Goal: Task Accomplishment & Management: Use online tool/utility

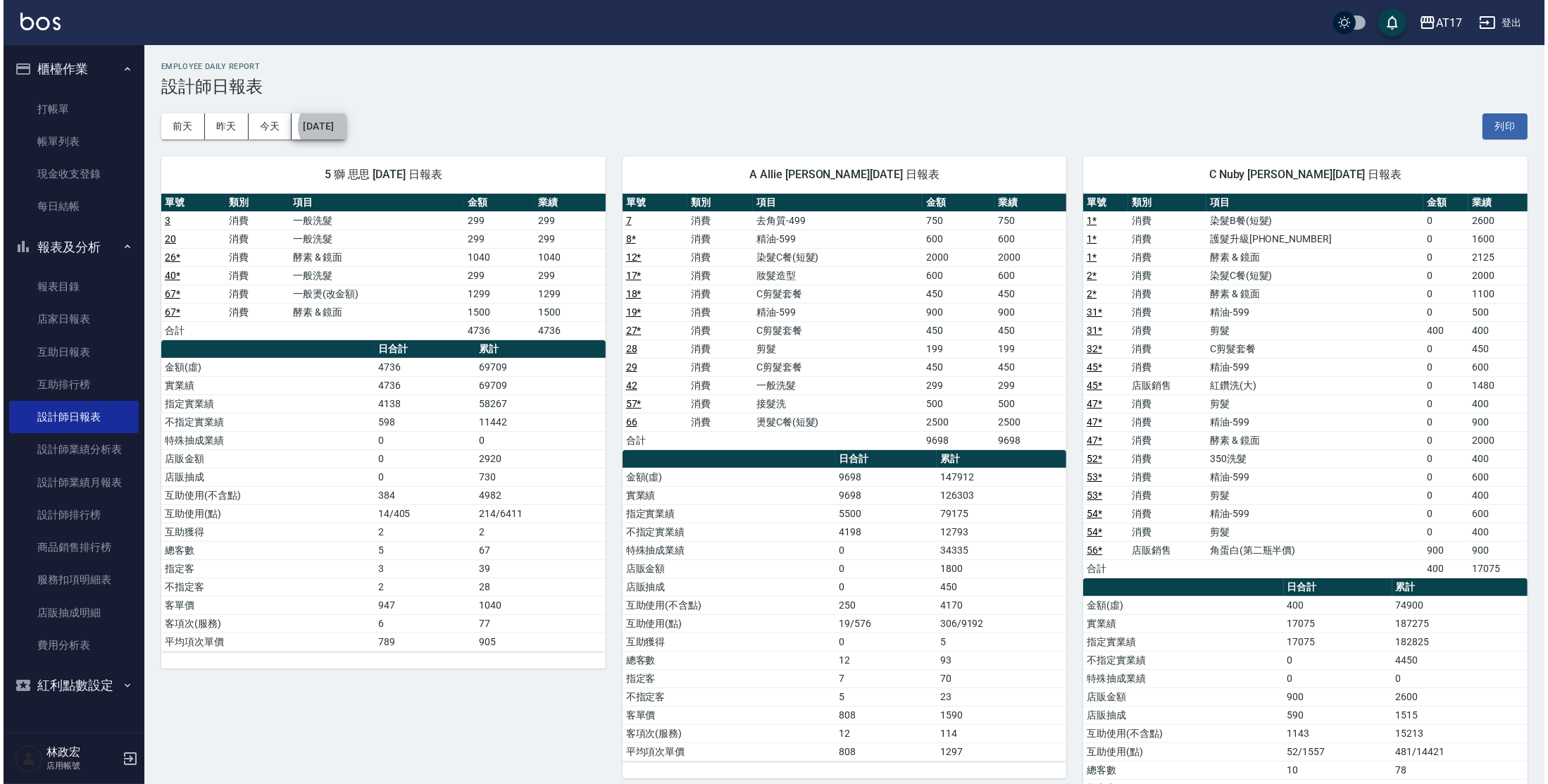
scroll to position [33, 0]
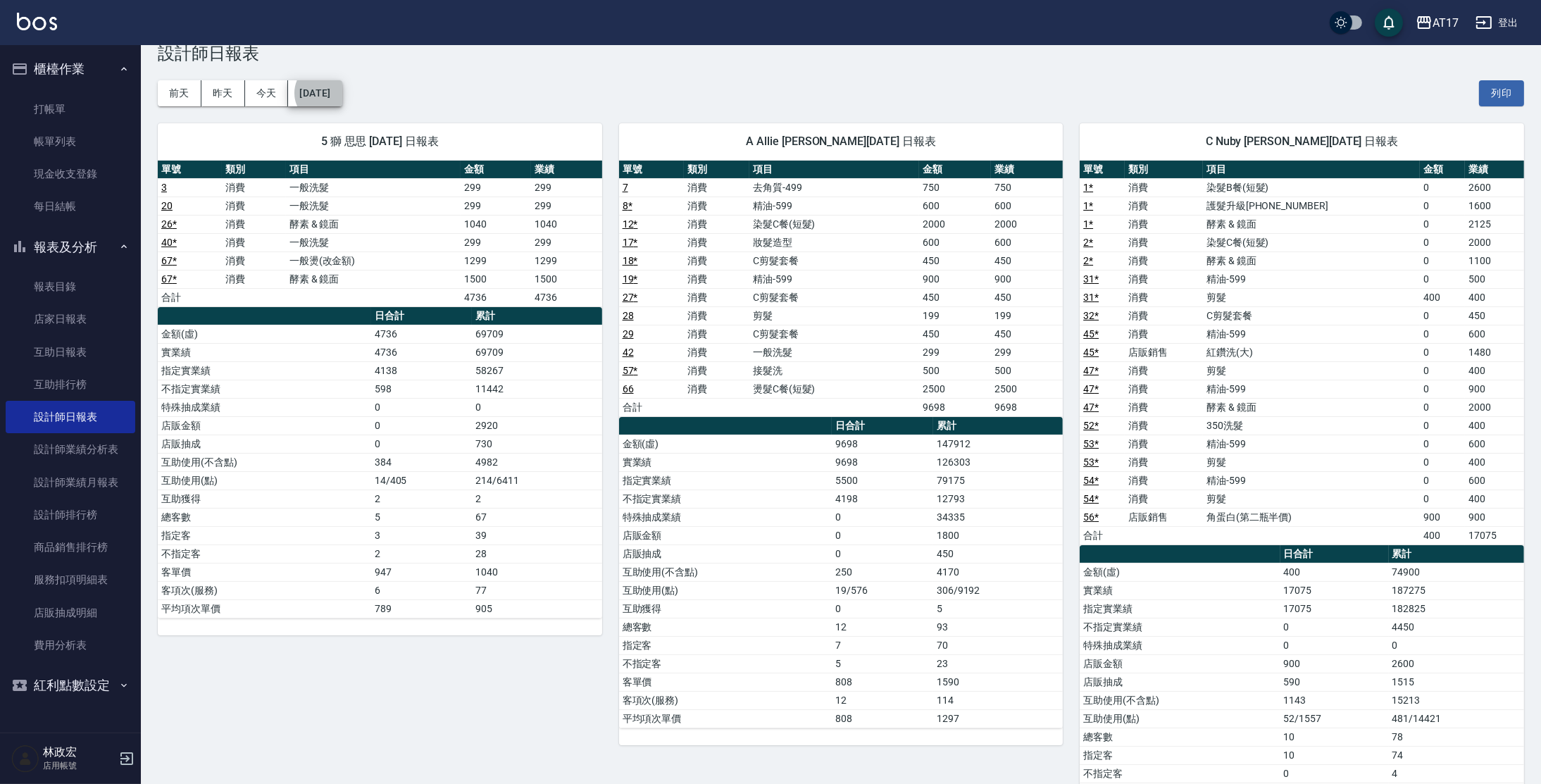
click at [1005, 387] on td "2500" at bounding box center [1027, 389] width 72 height 18
click at [311, 98] on button "[DATE]" at bounding box center [315, 93] width 54 height 26
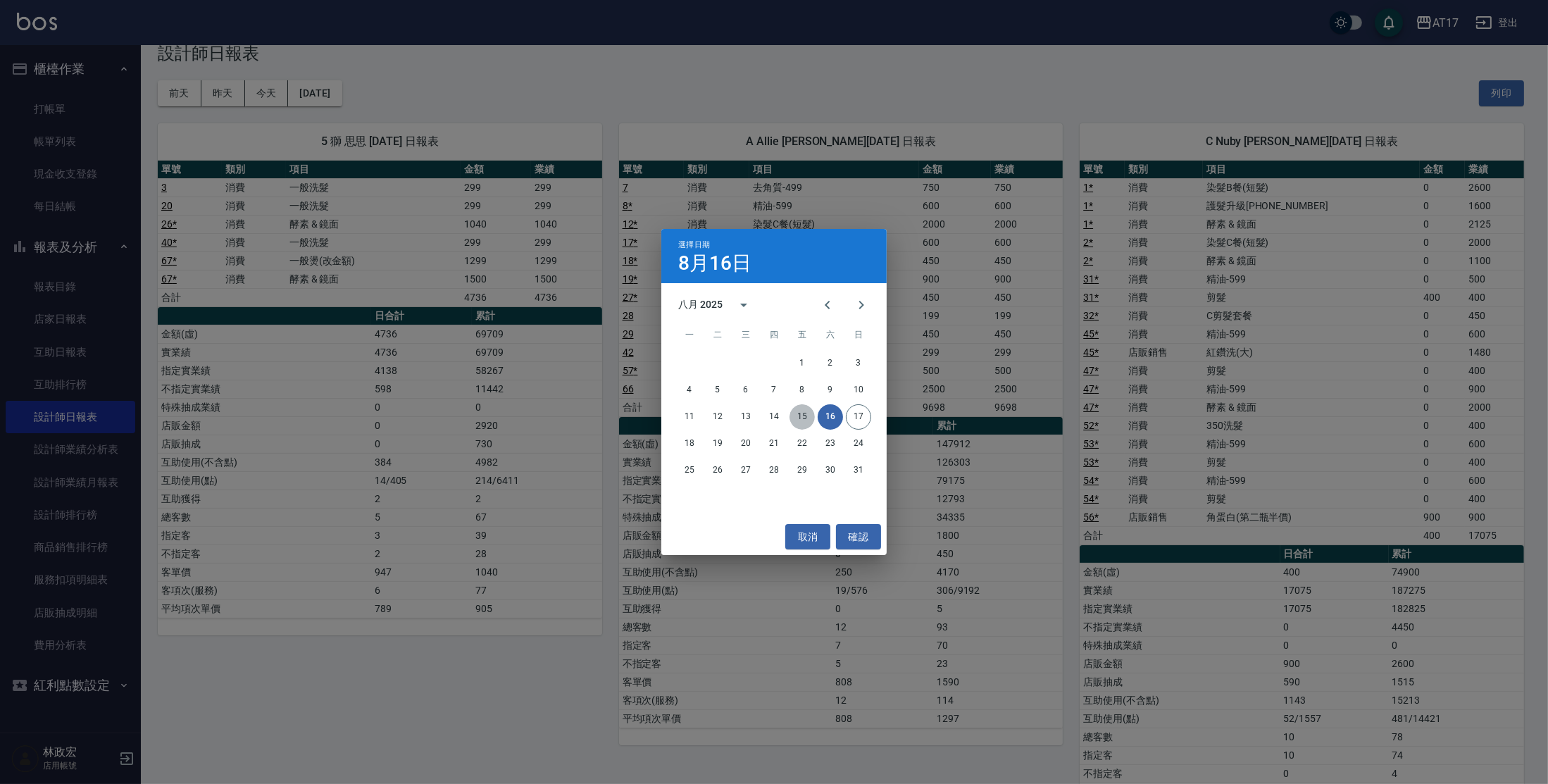
click at [806, 416] on button "15" at bounding box center [802, 416] width 25 height 25
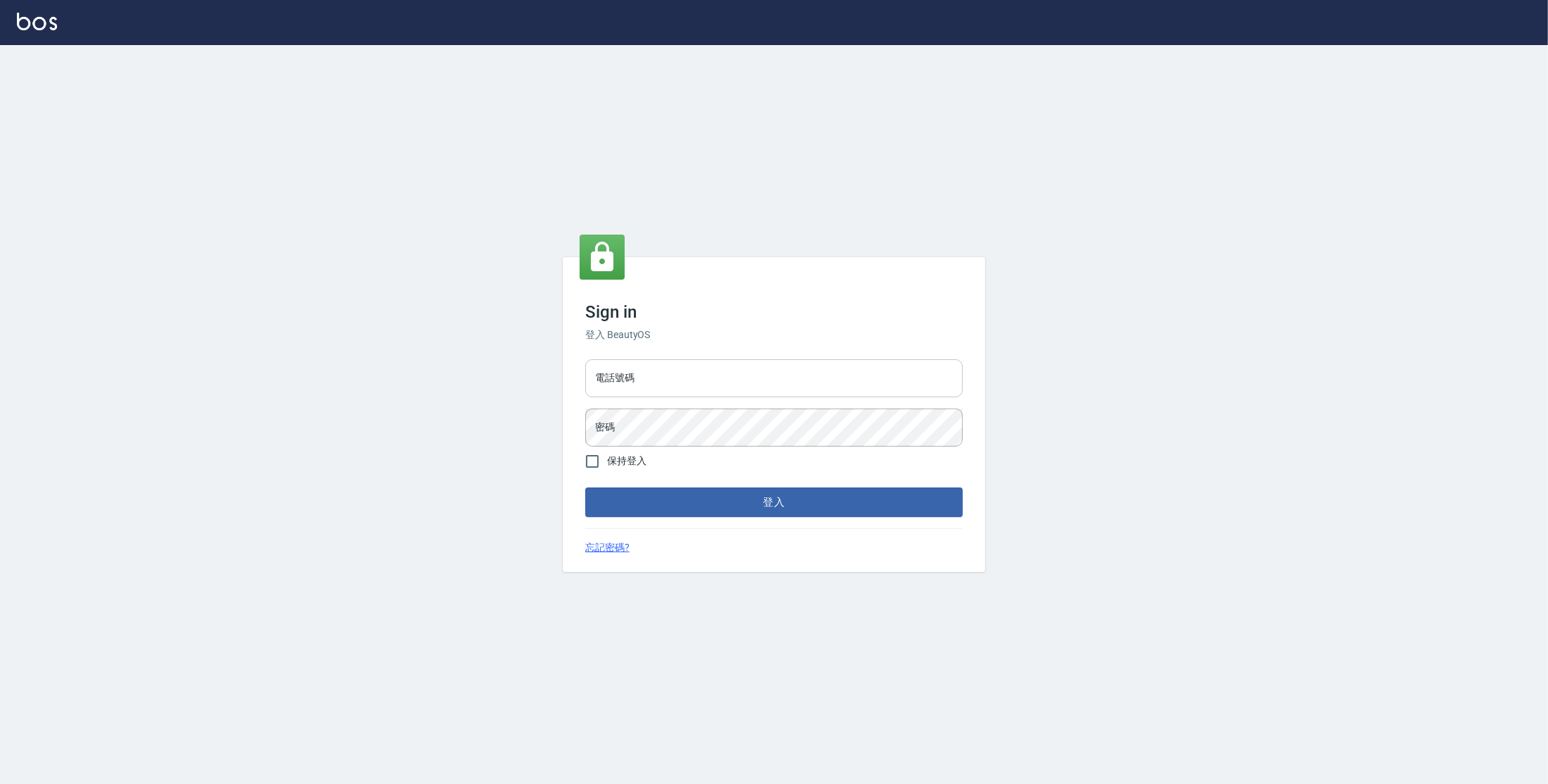
click at [723, 381] on input "電話號碼" at bounding box center [774, 378] width 378 height 38
type input "0977380821"
drag, startPoint x: 634, startPoint y: 381, endPoint x: 594, endPoint y: 379, distance: 40.0
click at [586, 381] on input "0977380821" at bounding box center [774, 378] width 378 height 38
drag, startPoint x: 666, startPoint y: 381, endPoint x: 592, endPoint y: 379, distance: 74.0
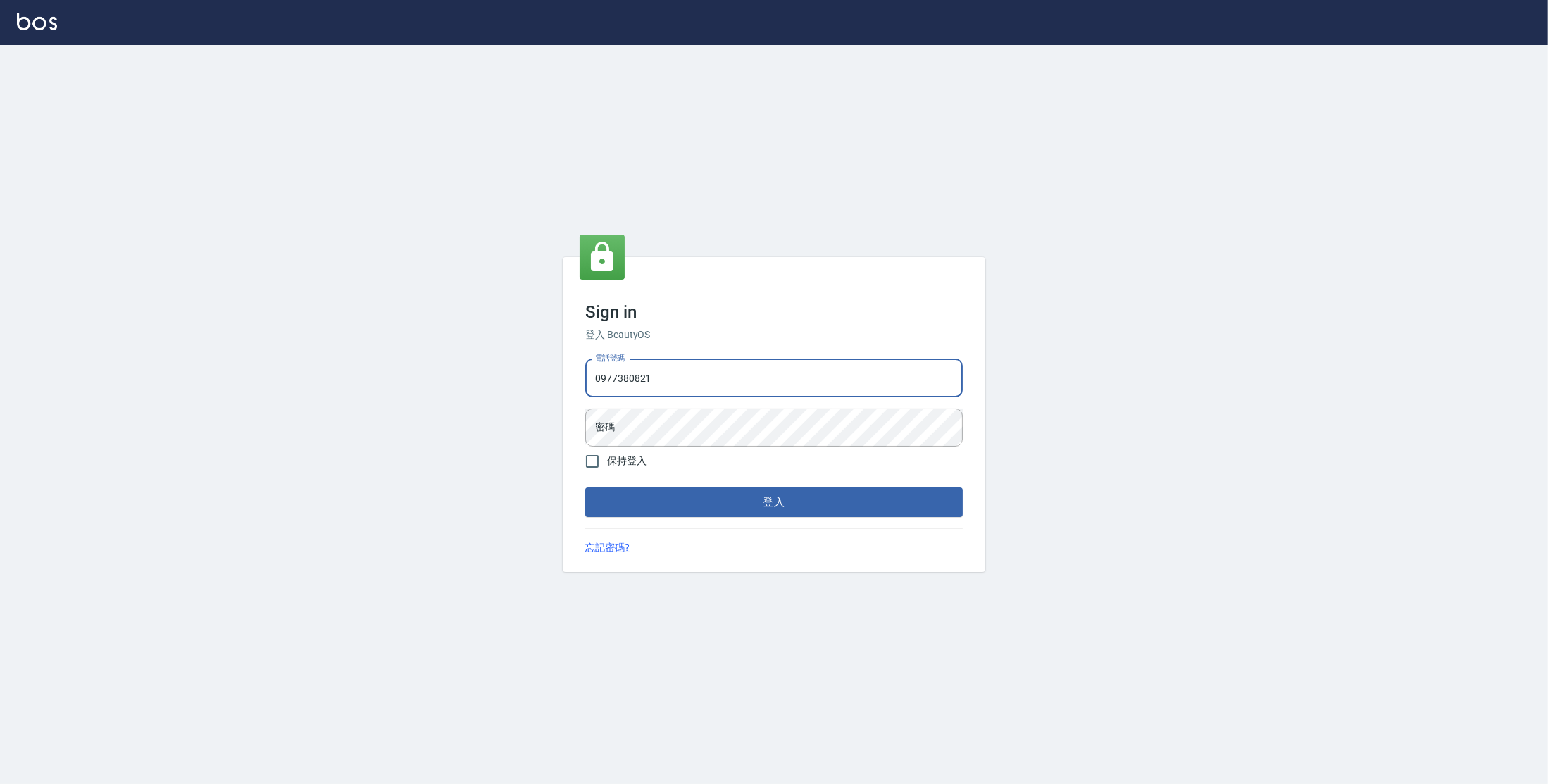
click at [589, 381] on input "0977380821" at bounding box center [774, 378] width 378 height 38
click at [586, 488] on button "登入" at bounding box center [774, 502] width 378 height 30
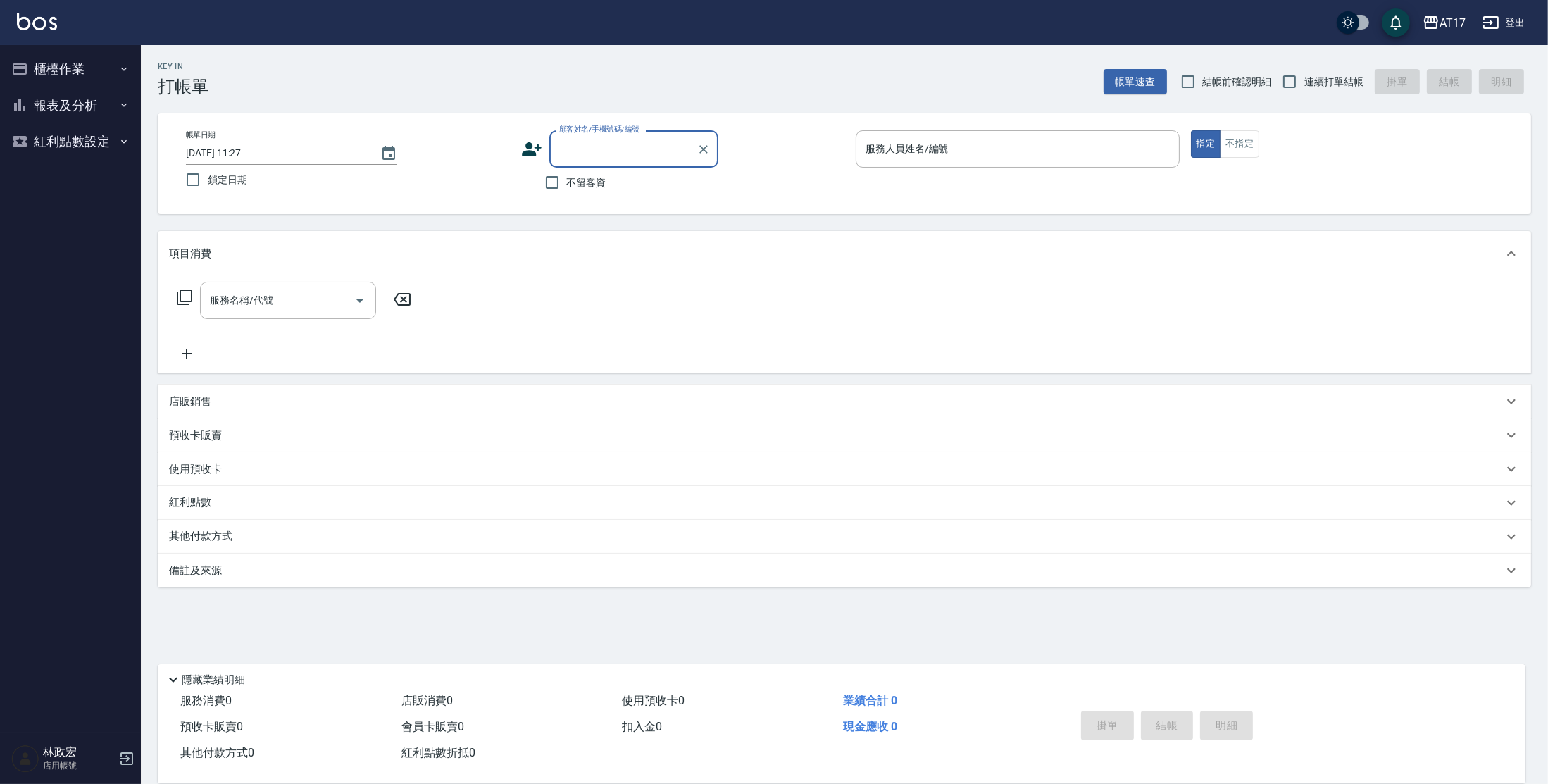
click at [49, 109] on button "報表及分析" at bounding box center [70, 105] width 130 height 36
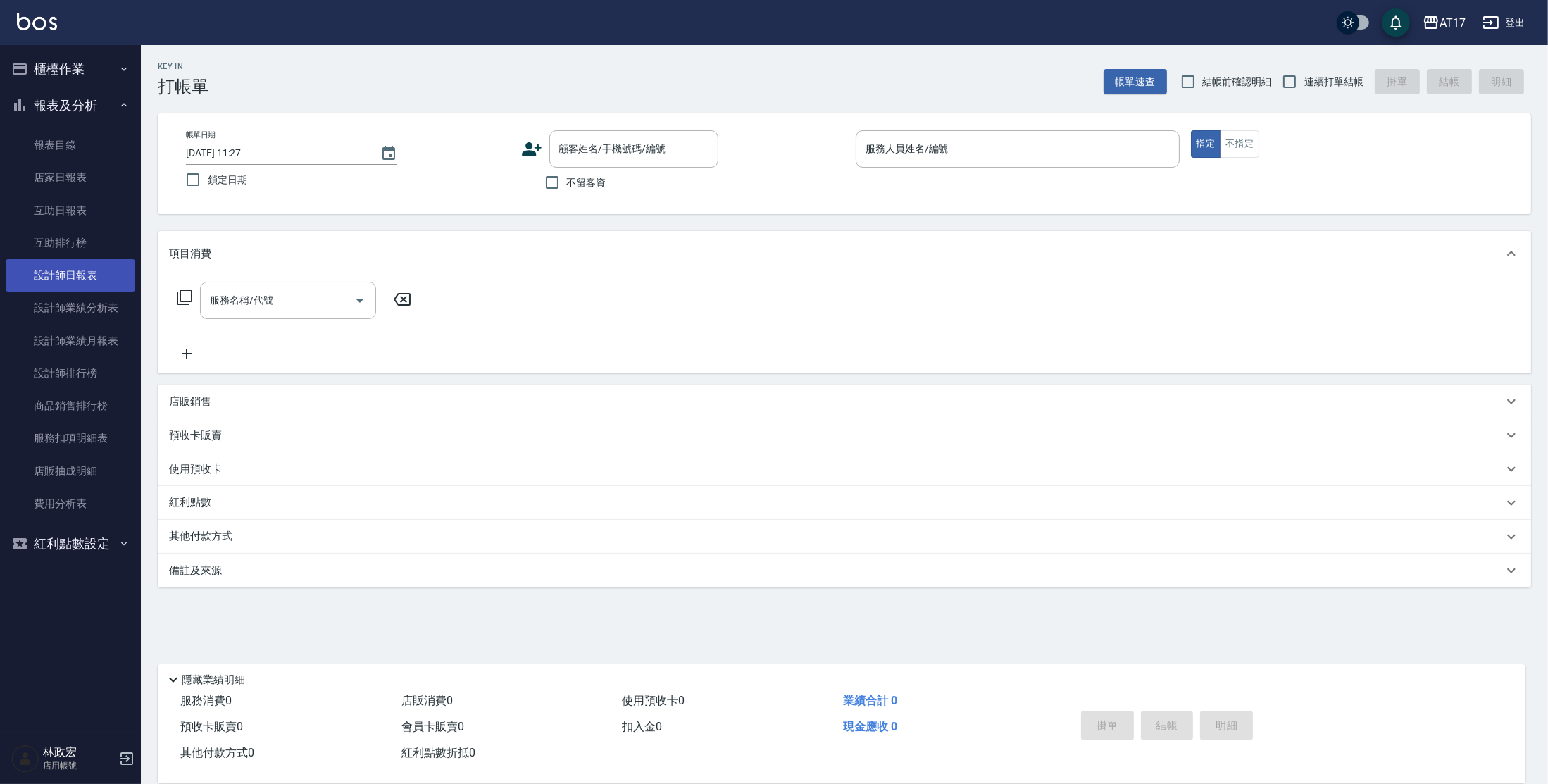
click at [71, 282] on link "設計師日報表" at bounding box center [70, 275] width 130 height 33
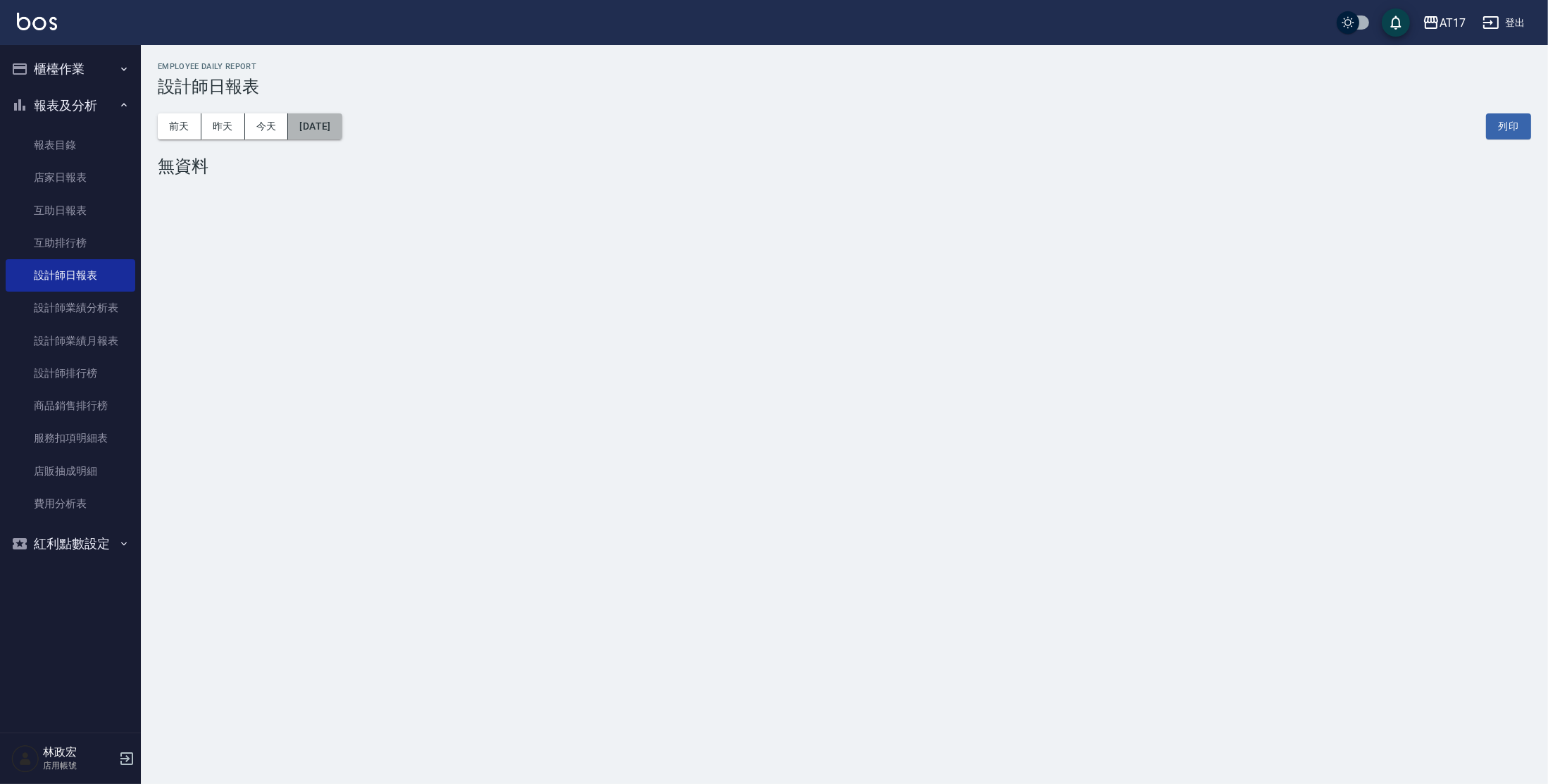
click at [314, 133] on button "[DATE]" at bounding box center [315, 127] width 54 height 26
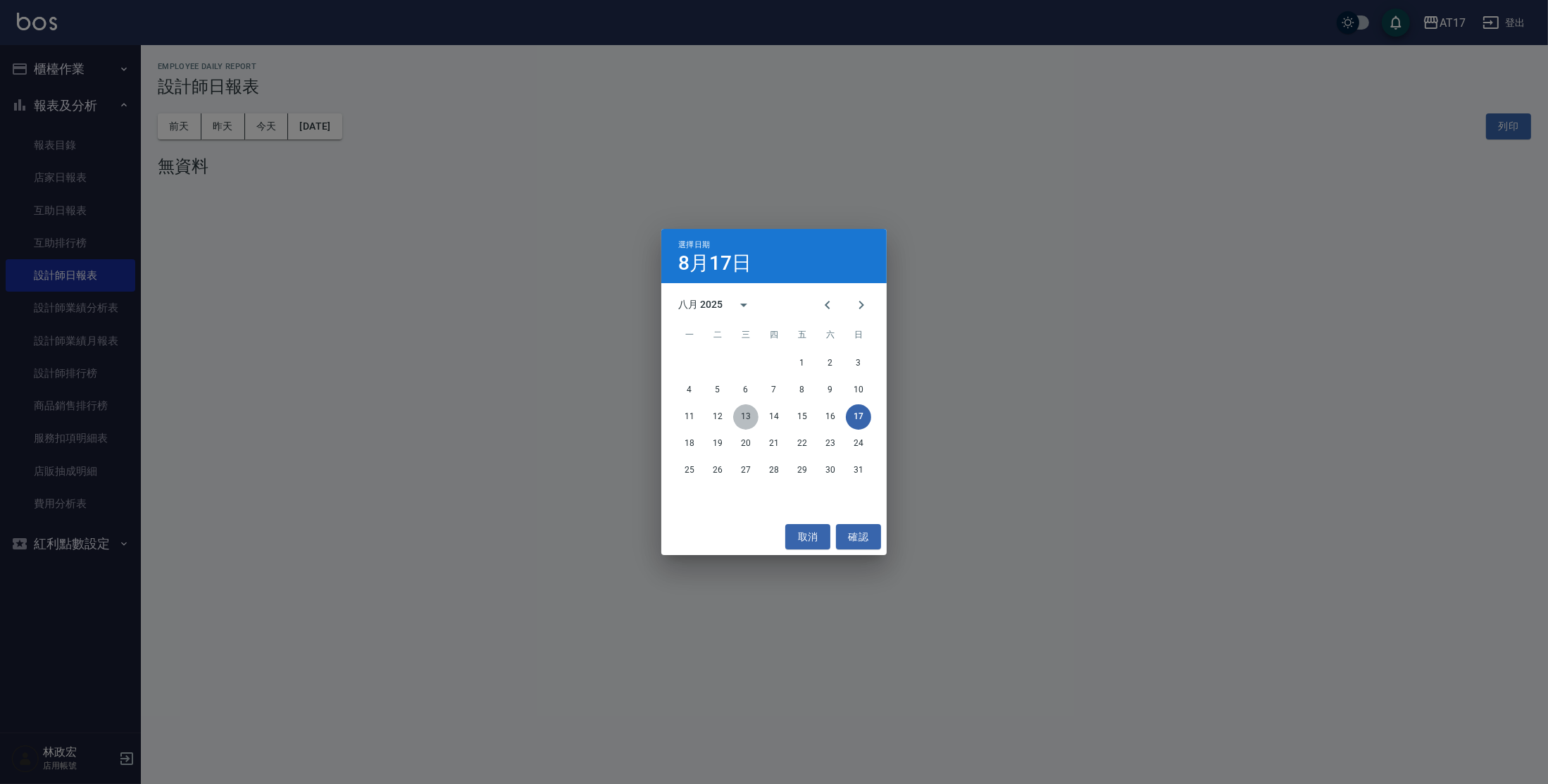
click at [737, 414] on button "13" at bounding box center [746, 416] width 25 height 25
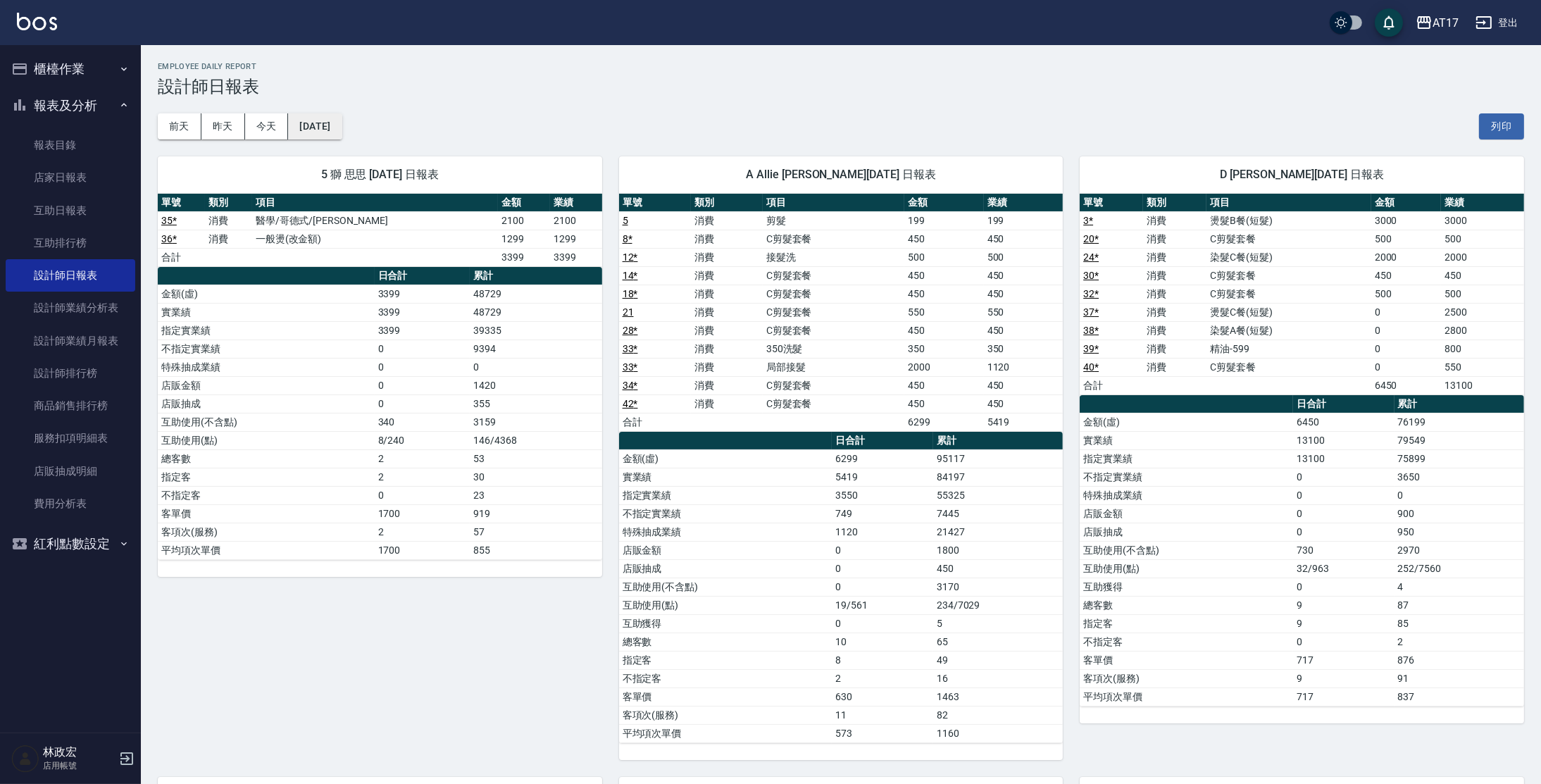
click at [341, 118] on button "[DATE]" at bounding box center [315, 127] width 54 height 26
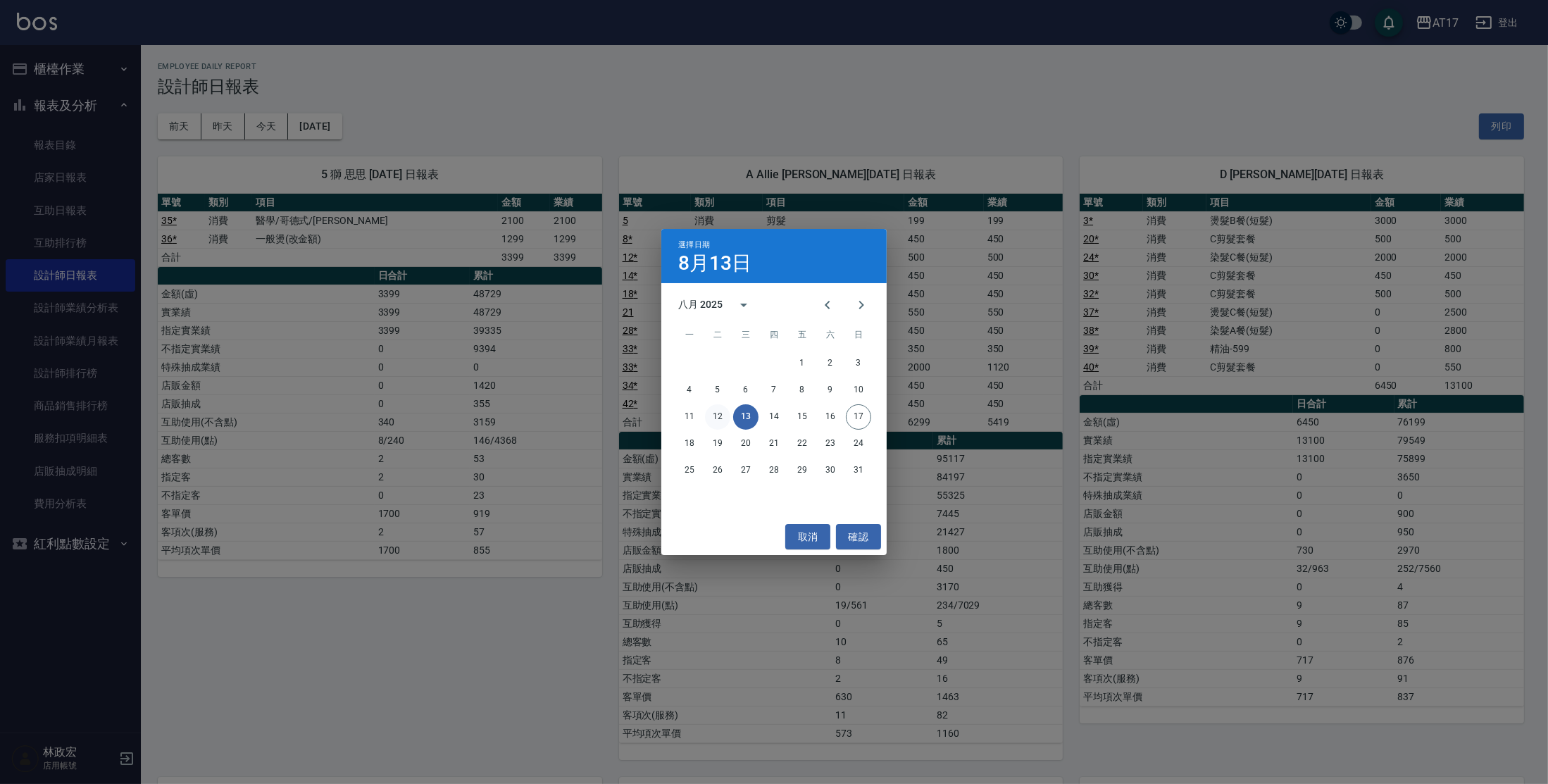
click at [721, 419] on button "12" at bounding box center [717, 416] width 25 height 25
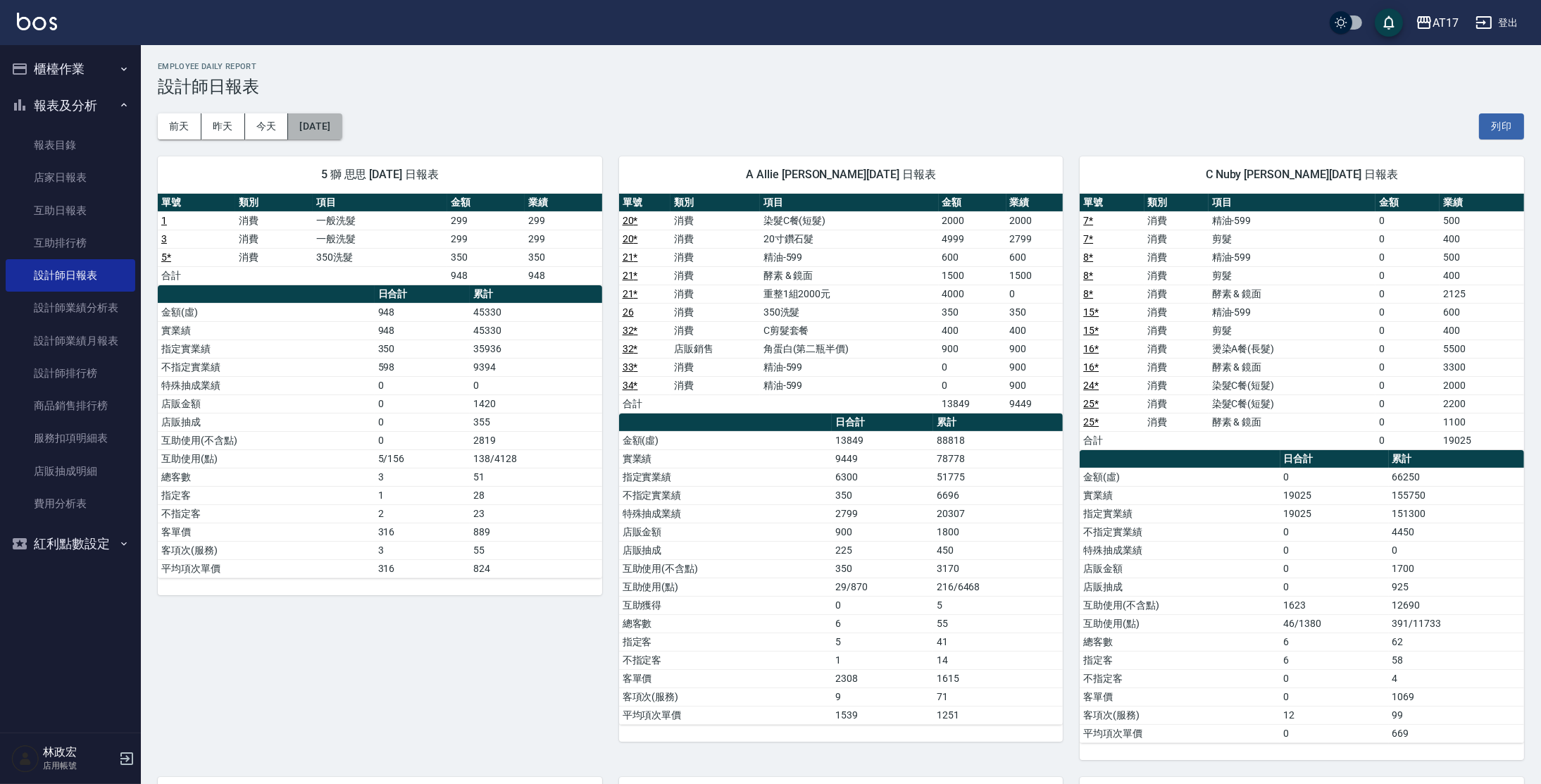
click at [337, 121] on button "[DATE]" at bounding box center [315, 127] width 54 height 26
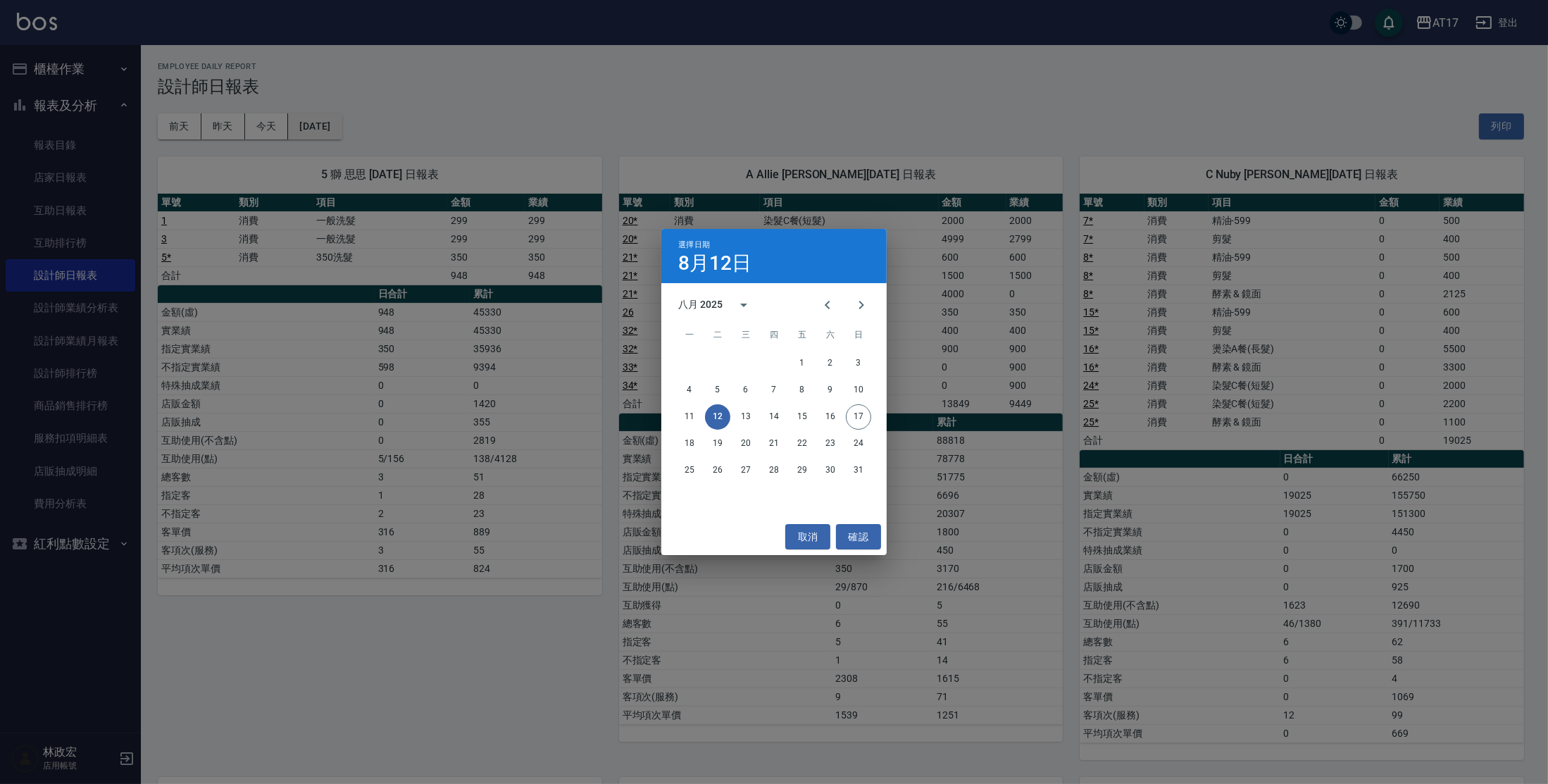
click at [338, 121] on div "選擇日期 [DATE] 八月 2025 一 二 三 四 五 六 日 1 2 3 4 5 6 7 8 9 10 11 12 13 14 15 16 17 18 …" at bounding box center [774, 392] width 1548 height 784
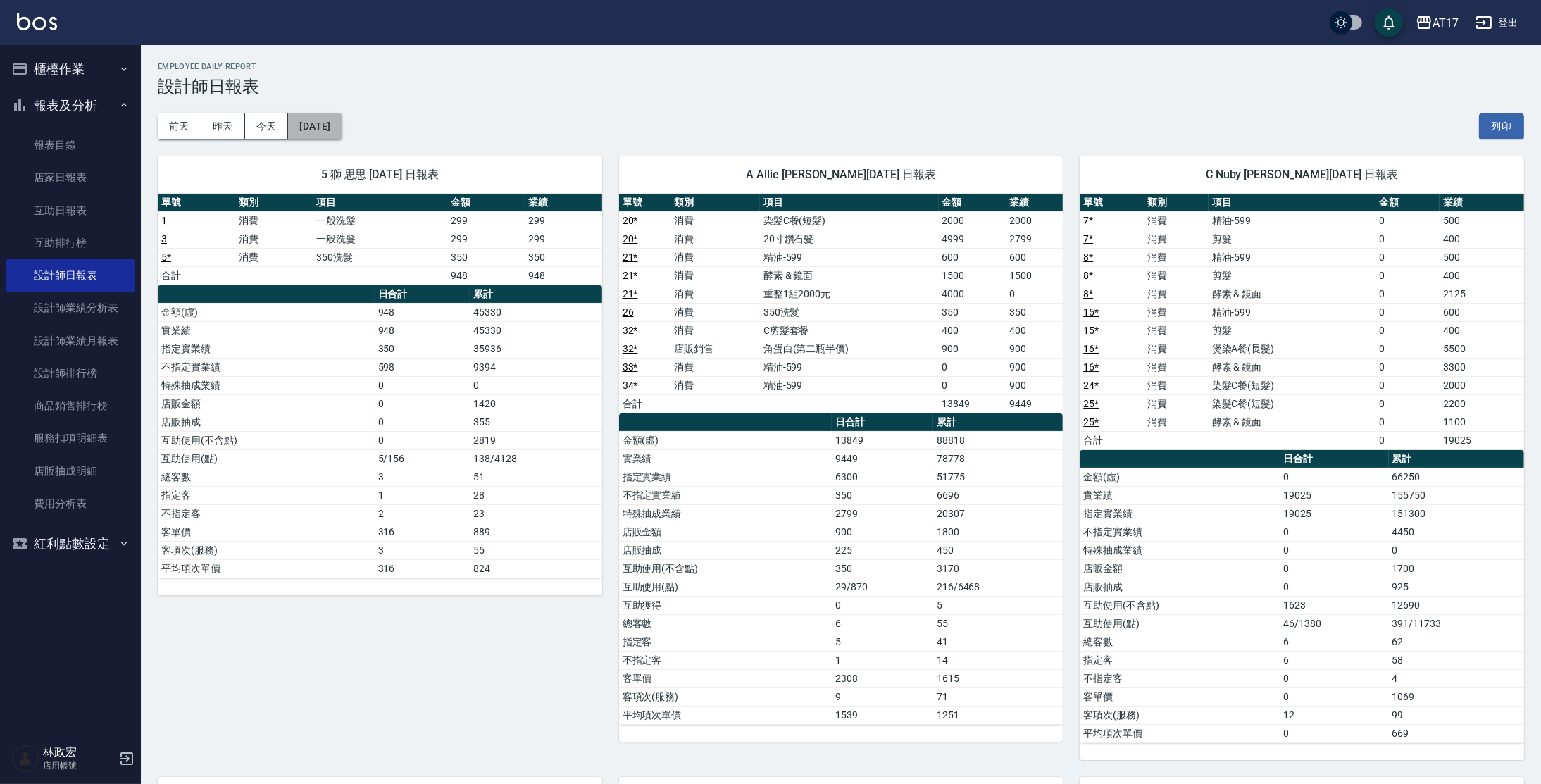
click at [337, 121] on button "[DATE]" at bounding box center [315, 127] width 54 height 26
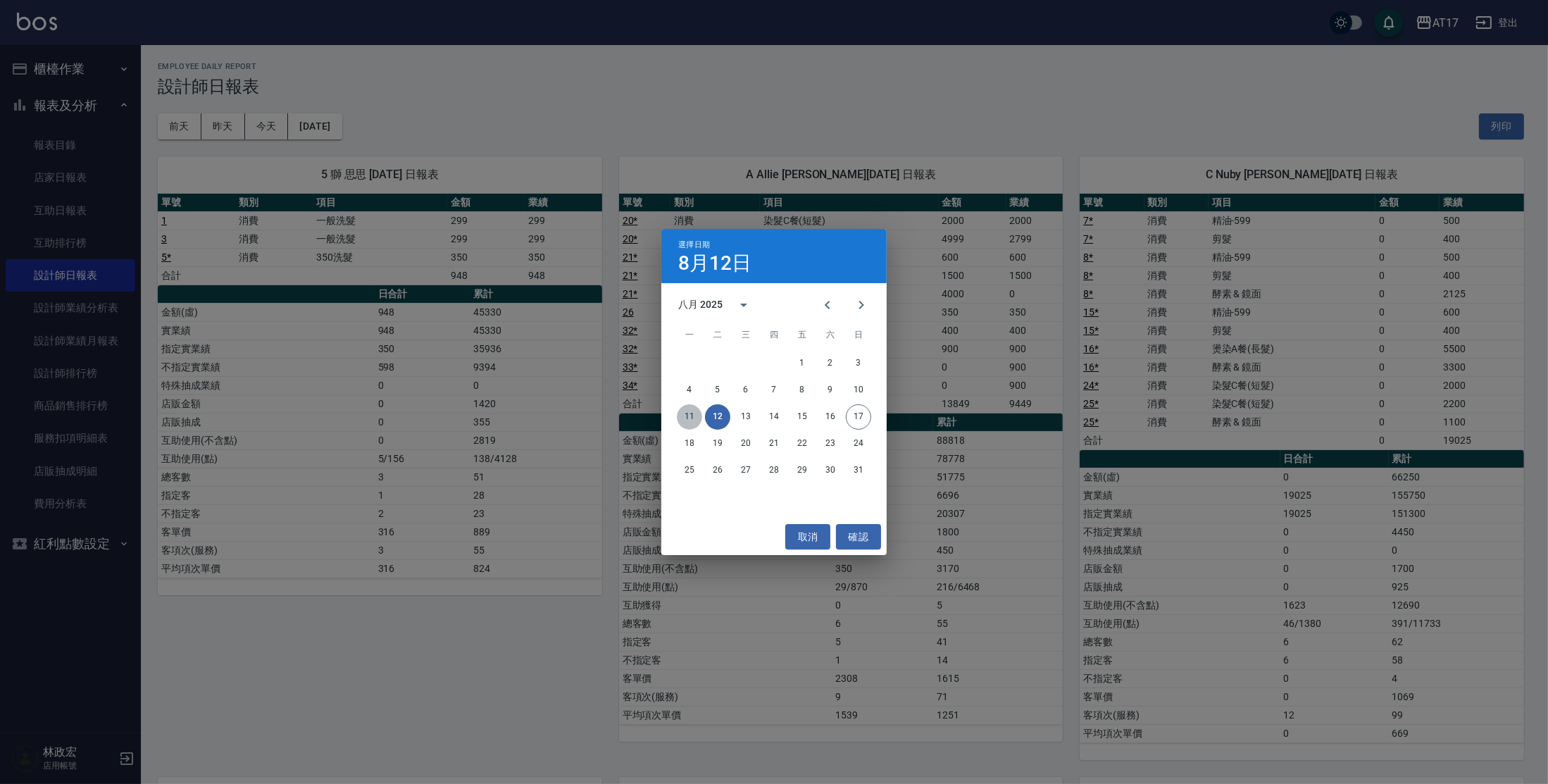
click at [685, 420] on button "11" at bounding box center [689, 416] width 25 height 25
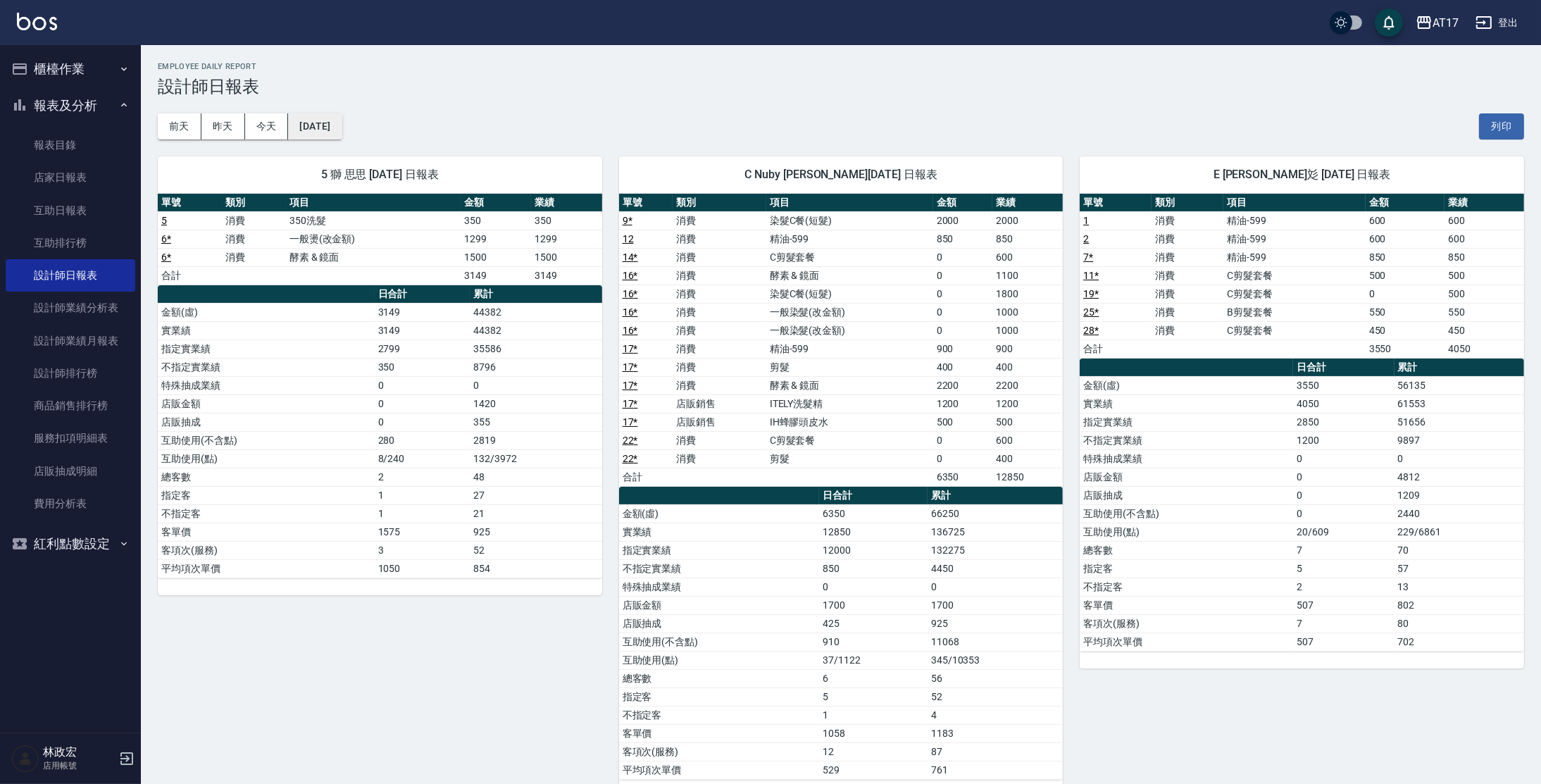
click at [335, 120] on button "[DATE]" at bounding box center [315, 127] width 54 height 26
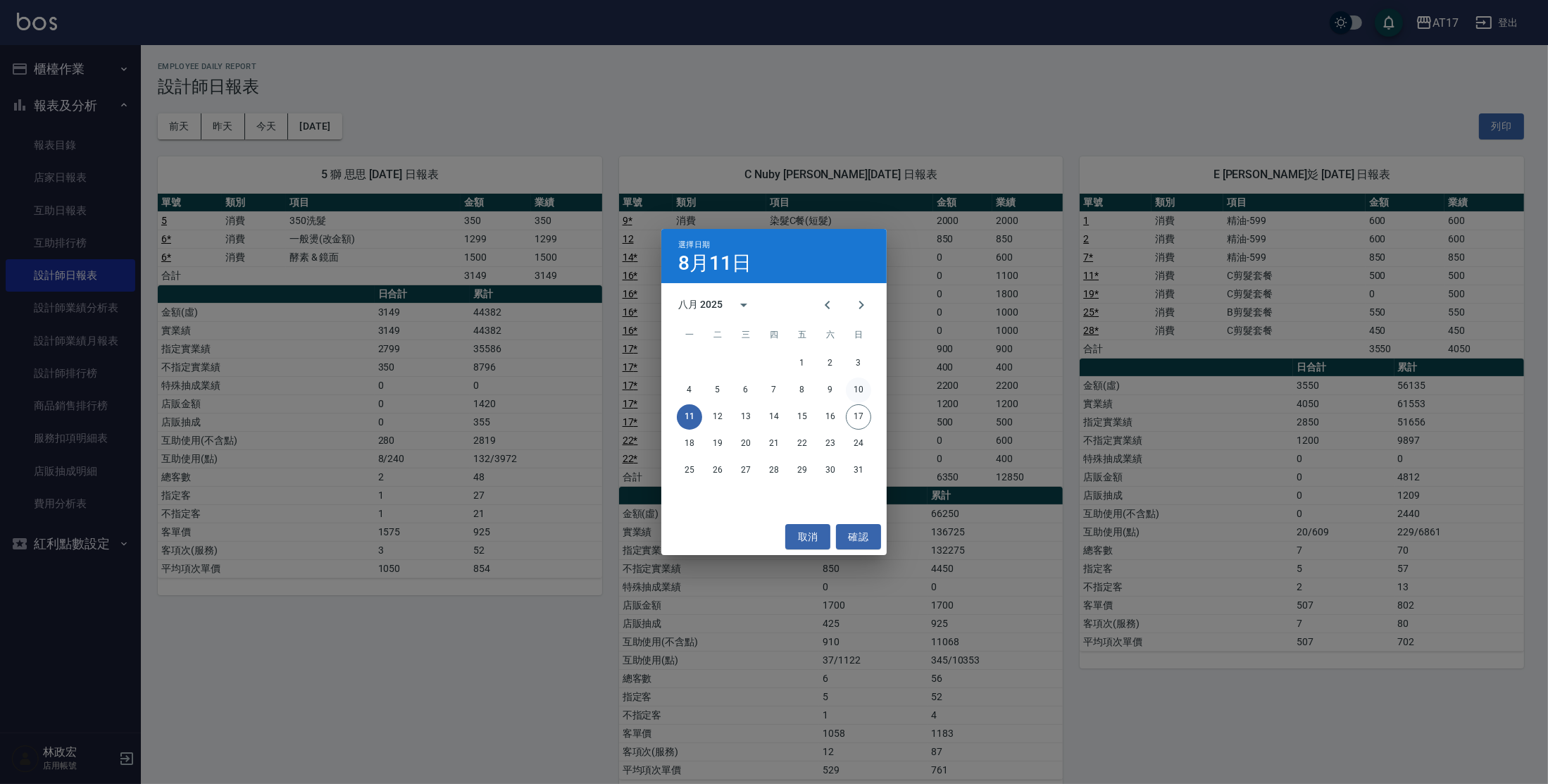
click at [861, 393] on button "10" at bounding box center [858, 390] width 25 height 25
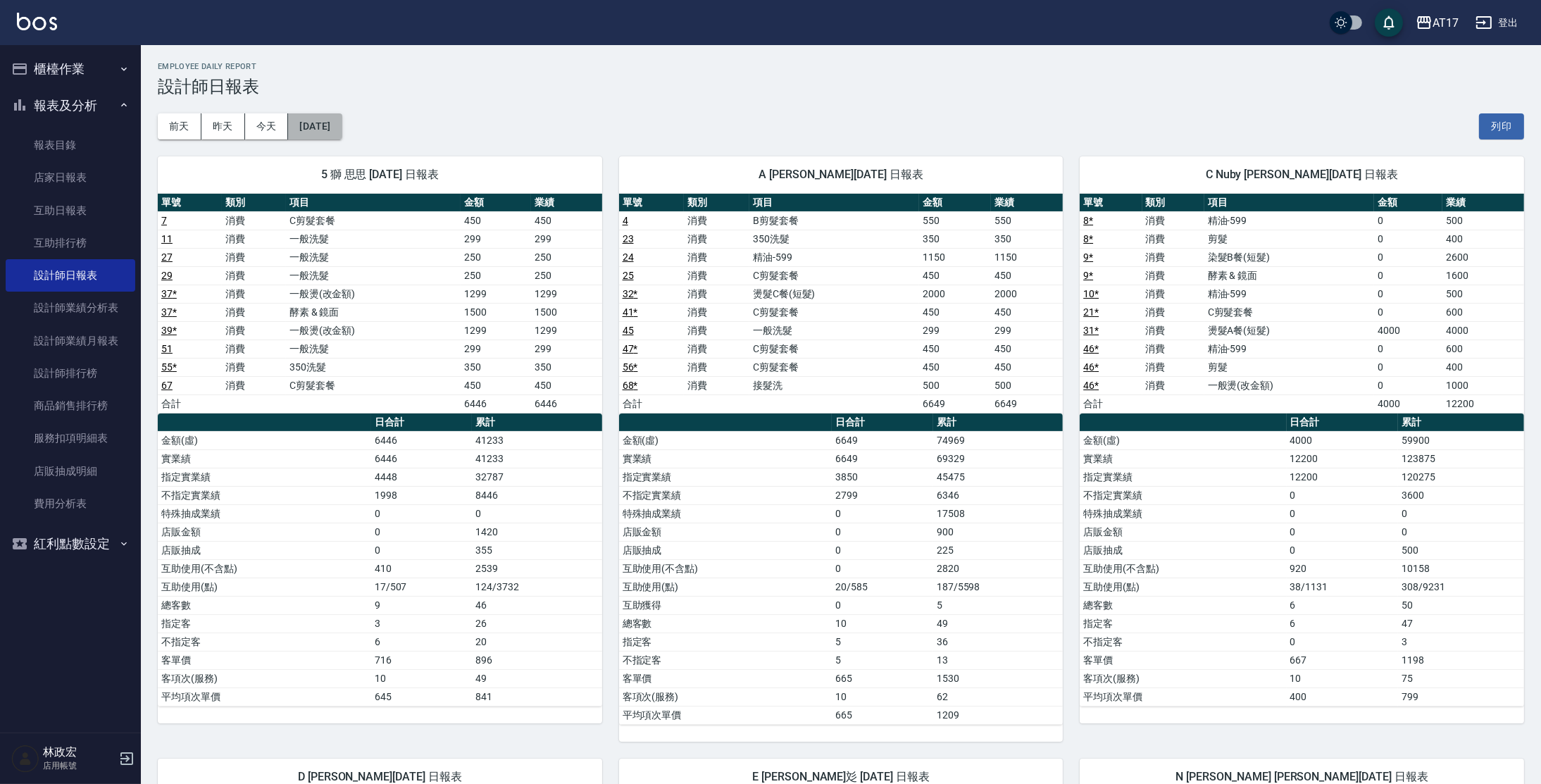
click at [325, 127] on button "[DATE]" at bounding box center [315, 127] width 54 height 26
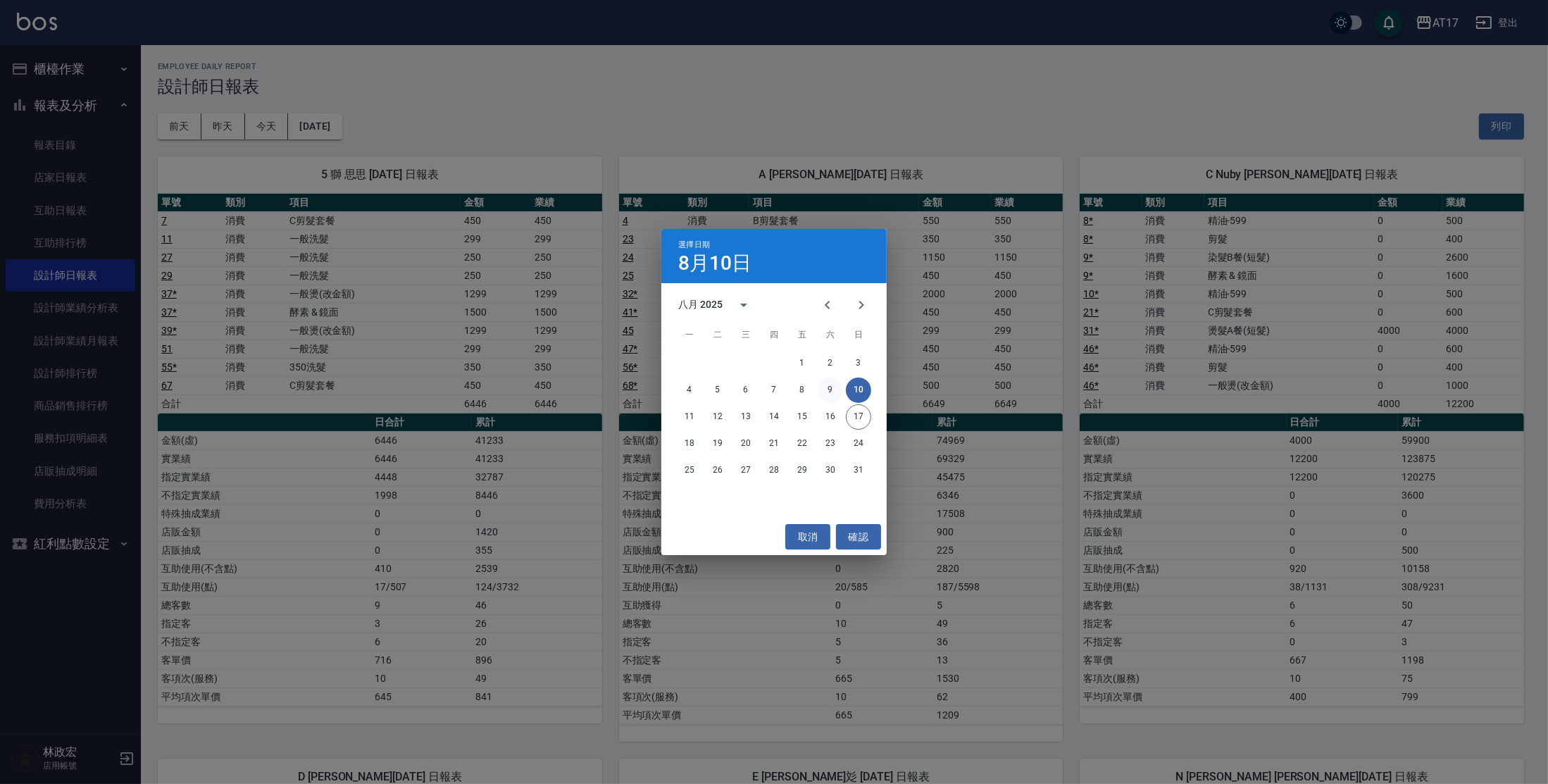
click at [834, 386] on button "9" at bounding box center [830, 390] width 25 height 25
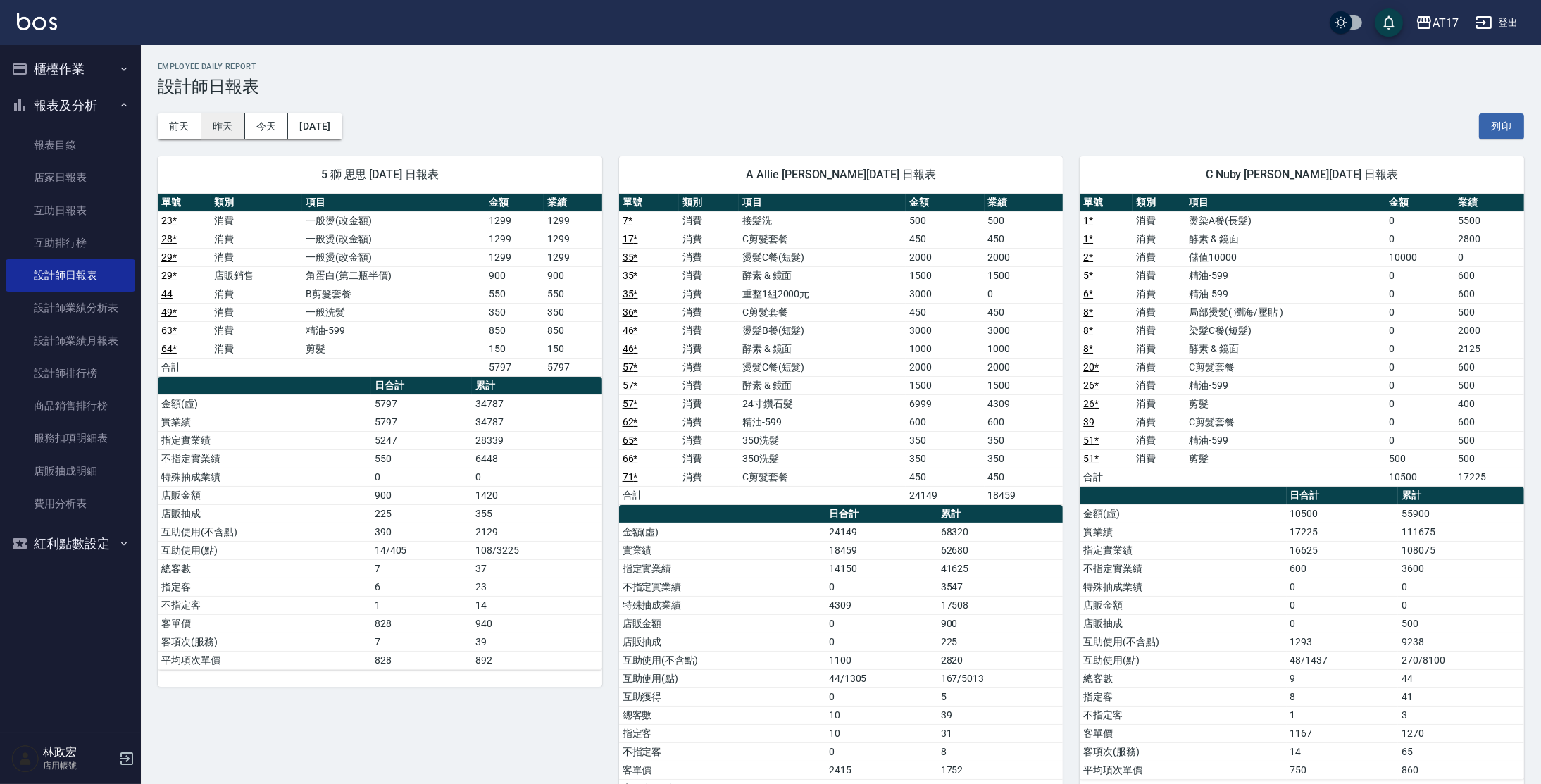
click at [236, 130] on button "昨天" at bounding box center [224, 127] width 44 height 26
